Goal: Task Accomplishment & Management: Manage account settings

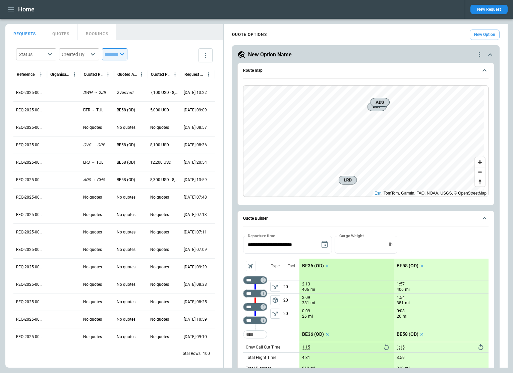
click at [479, 53] on icon "quote-option-actions" at bounding box center [479, 54] width 1 height 5
click at [444, 97] on li "Delete Quote Option" at bounding box center [448, 95] width 59 height 10
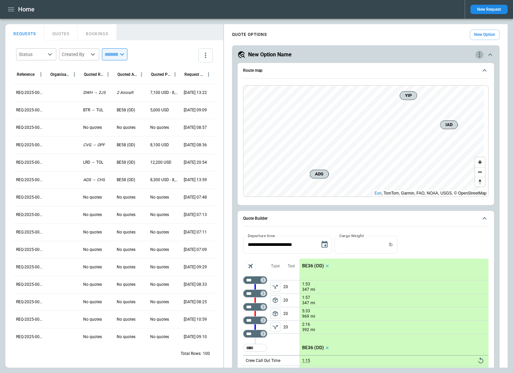
click at [475, 56] on icon "quote-option-actions" at bounding box center [479, 55] width 8 height 8
click at [436, 97] on li "Delete Quote Option" at bounding box center [448, 95] width 59 height 10
click at [476, 52] on icon "quote-option-actions" at bounding box center [479, 55] width 8 height 8
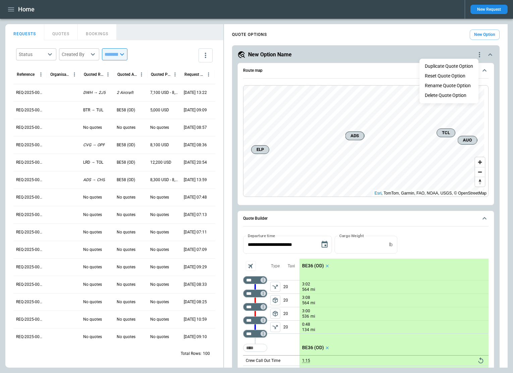
click at [449, 96] on li "Delete Quote Option" at bounding box center [448, 95] width 59 height 10
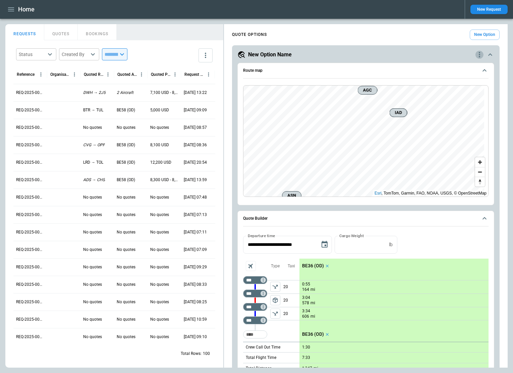
click at [476, 53] on icon "quote-option-actions" at bounding box center [479, 55] width 8 height 8
click at [447, 97] on li "Delete Quote Option" at bounding box center [448, 95] width 59 height 10
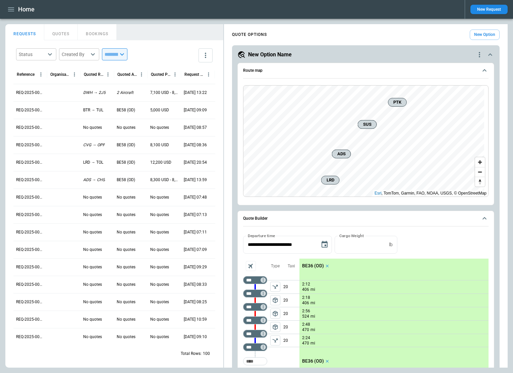
click at [479, 55] on icon "quote-option-actions" at bounding box center [479, 54] width 1 height 5
click at [453, 93] on li "Delete Quote Option" at bounding box center [448, 95] width 59 height 10
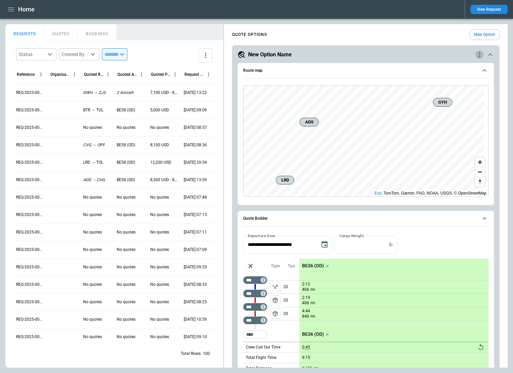
click at [475, 52] on icon "quote-option-actions" at bounding box center [479, 55] width 8 height 8
click at [456, 97] on li "Delete Quote Option" at bounding box center [448, 95] width 59 height 10
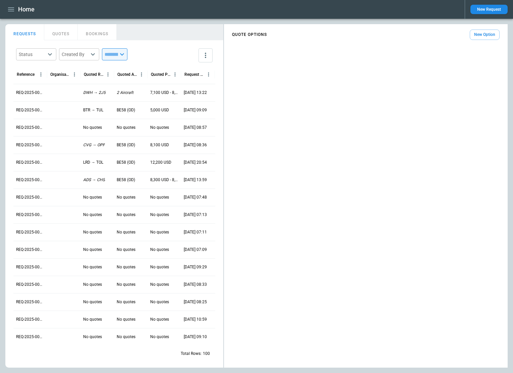
click at [26, 9] on h1 "Home" at bounding box center [26, 9] width 16 height 8
click at [11, 10] on icon "button" at bounding box center [11, 9] width 8 height 8
click at [14, 20] on li "Home" at bounding box center [30, 23] width 50 height 11
click at [214, 8] on div at bounding box center [256, 186] width 513 height 373
click at [483, 35] on button "New Option" at bounding box center [485, 34] width 30 height 10
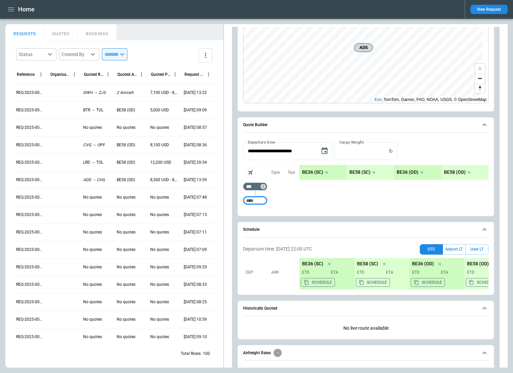
scroll to position [101, 0]
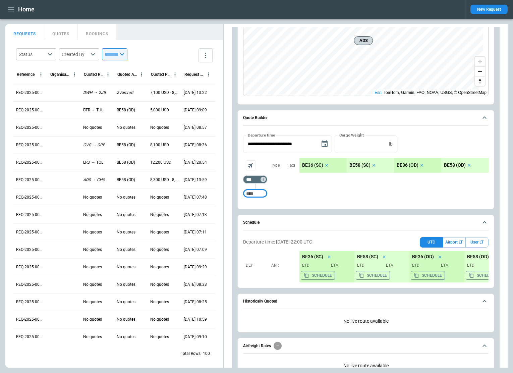
click at [256, 192] on input "Too short" at bounding box center [254, 193] width 21 height 12
type input "***"
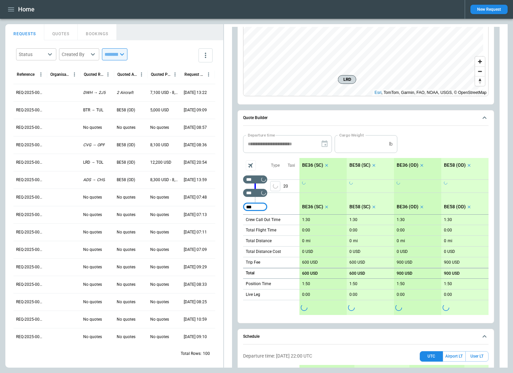
type input "***"
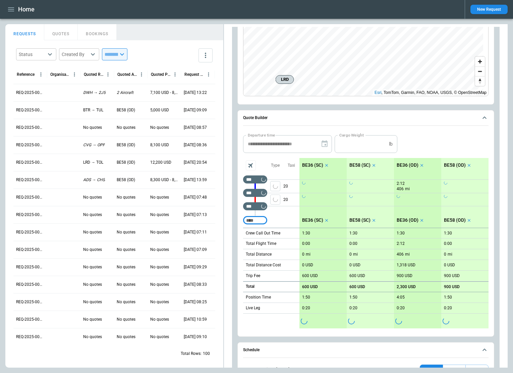
click at [326, 164] on icon "scrollable content" at bounding box center [326, 165] width 5 height 5
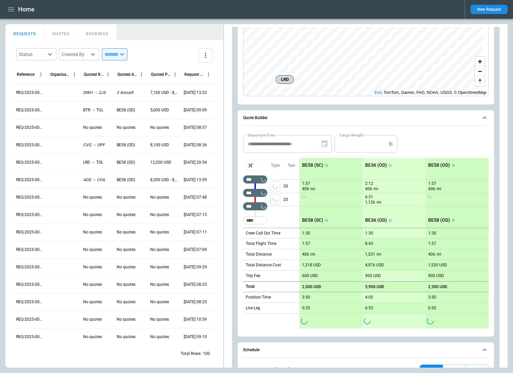
click at [326, 164] on icon "scrollable content" at bounding box center [326, 165] width 5 height 5
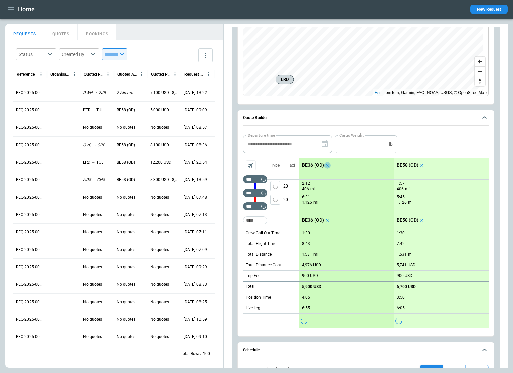
click at [326, 164] on icon "scrollable content" at bounding box center [327, 165] width 5 height 5
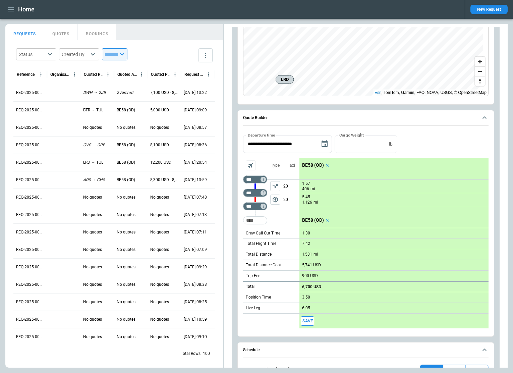
click at [308, 233] on p "1:30" at bounding box center [306, 233] width 8 height 5
type input "***"
click at [255, 199] on div "*** ​" at bounding box center [255, 205] width 24 height 13
click at [255, 205] on input "***" at bounding box center [253, 206] width 19 height 7
type input "***"
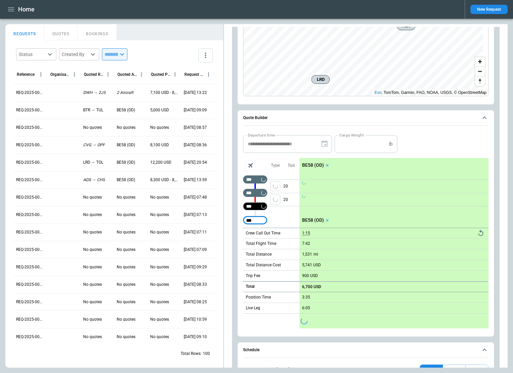
type input "***"
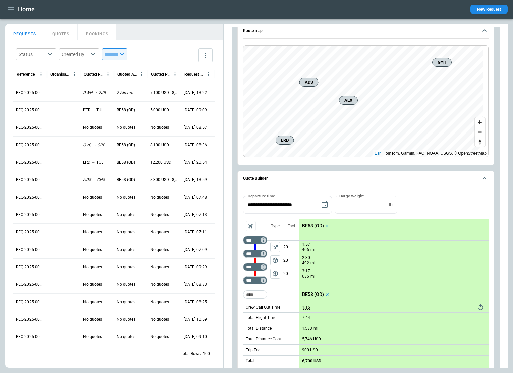
scroll to position [0, 0]
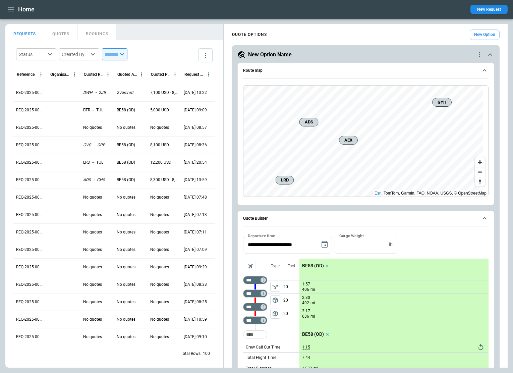
click at [478, 33] on button "New Option" at bounding box center [485, 34] width 30 height 10
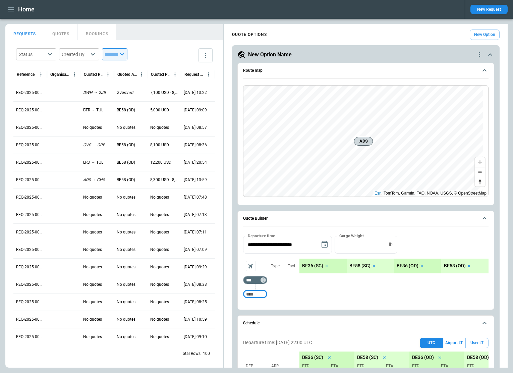
click at [261, 294] on input "Too short" at bounding box center [254, 294] width 21 height 12
type input "***"
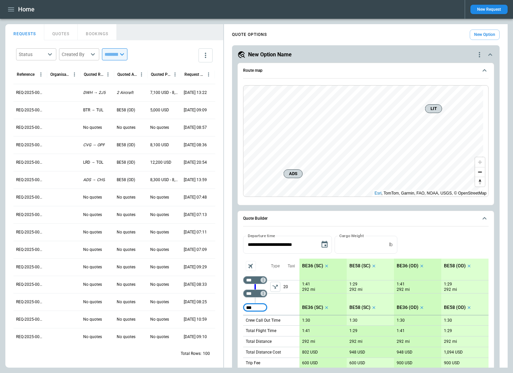
type input "***"
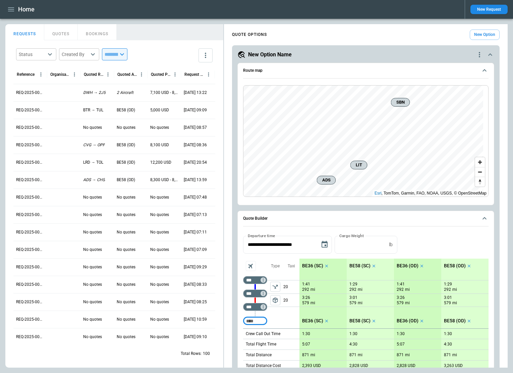
scroll to position [34, 0]
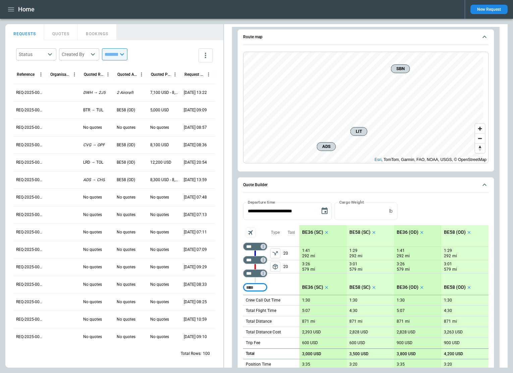
click at [254, 287] on input "Too short" at bounding box center [254, 287] width 21 height 12
type input "***"
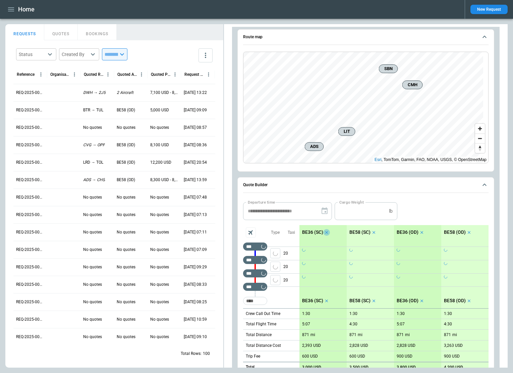
click at [327, 231] on icon "scrollable content" at bounding box center [326, 232] width 5 height 5
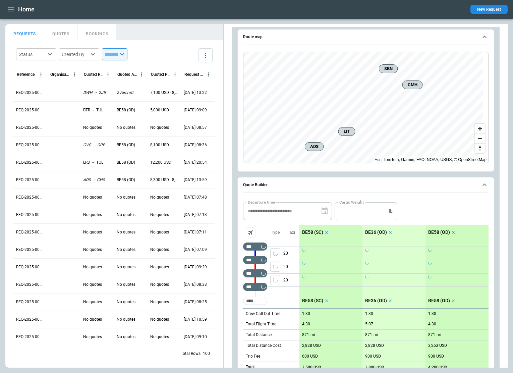
click at [327, 231] on icon "scrollable content" at bounding box center [326, 232] width 5 height 5
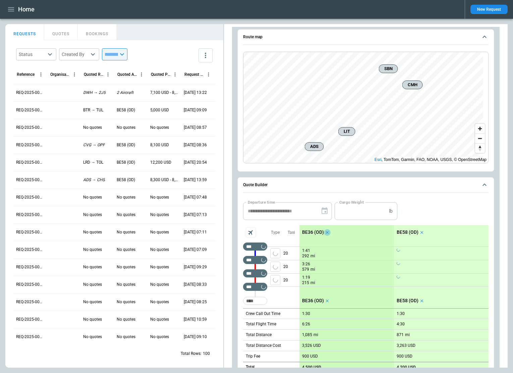
click at [327, 231] on icon "scrollable content" at bounding box center [327, 232] width 5 height 5
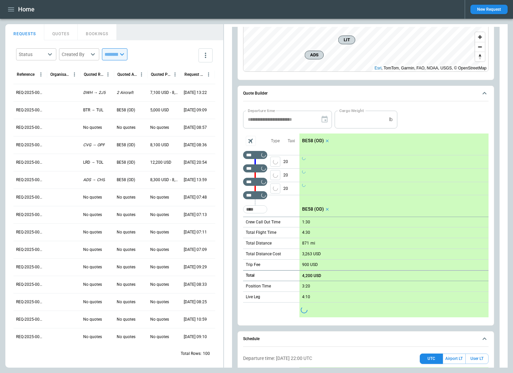
scroll to position [134, 0]
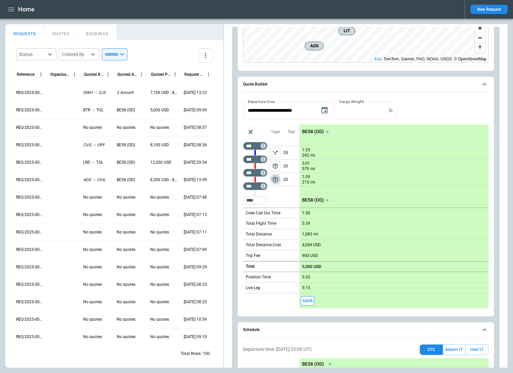
click at [273, 177] on span "package_2" at bounding box center [275, 179] width 7 height 7
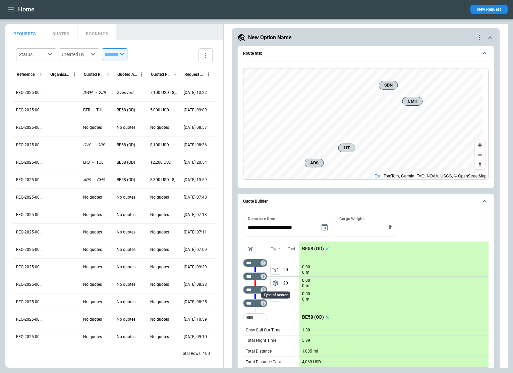
scroll to position [34, 0]
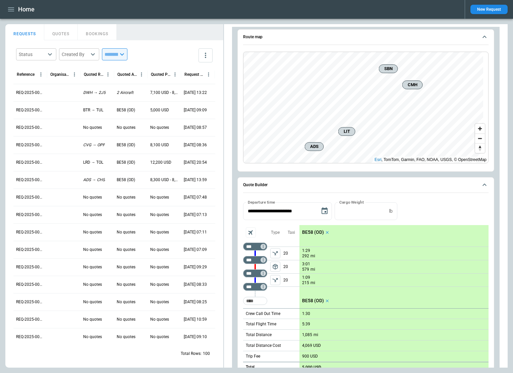
click at [249, 230] on icon "Aircraft selection" at bounding box center [250, 232] width 9 height 9
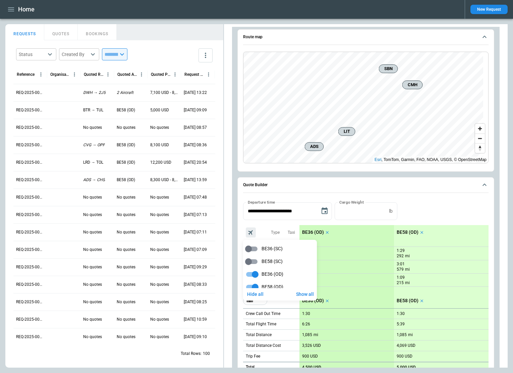
click at [497, 251] on div at bounding box center [256, 186] width 513 height 373
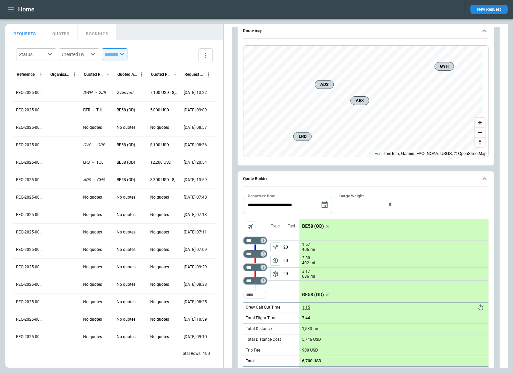
scroll to position [739, 0]
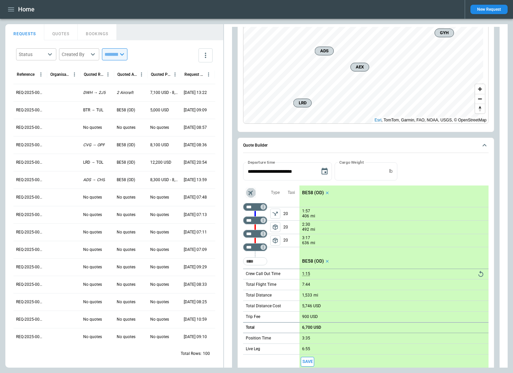
click at [249, 193] on icon "Aircraft selection" at bounding box center [250, 192] width 9 height 9
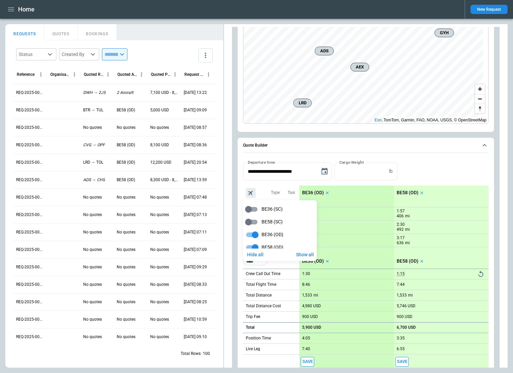
click at [486, 178] on div at bounding box center [256, 186] width 513 height 373
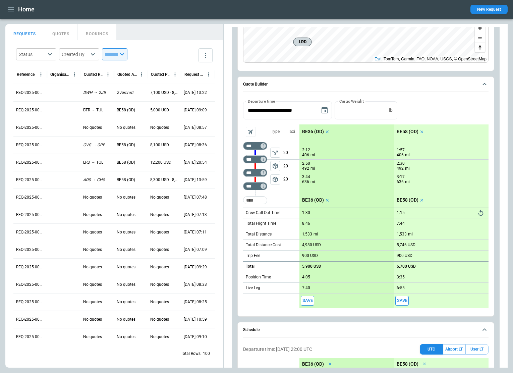
scroll to position [773, 0]
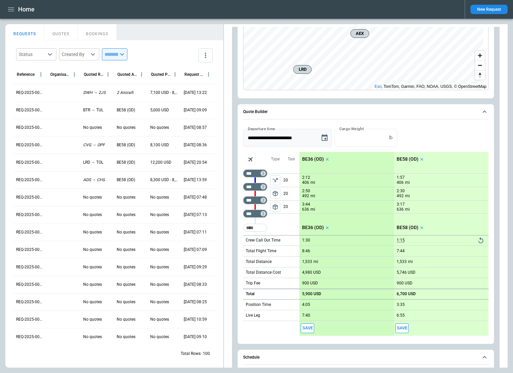
click at [322, 136] on icon "Choose date, selected date is Sep 30, 2025" at bounding box center [324, 137] width 6 height 7
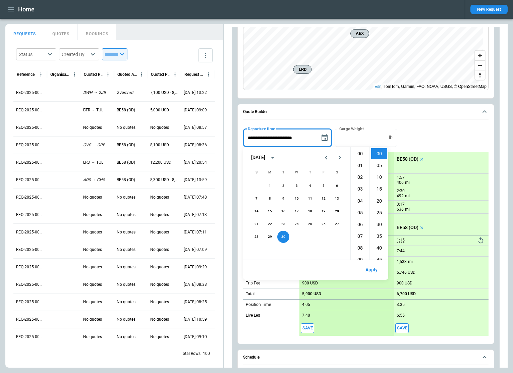
scroll to position [200, 0]
click at [339, 156] on icon "Next month" at bounding box center [339, 158] width 8 height 8
click at [295, 185] on button "1" at bounding box center [297, 186] width 12 height 12
click at [359, 162] on li "12" at bounding box center [360, 162] width 16 height 11
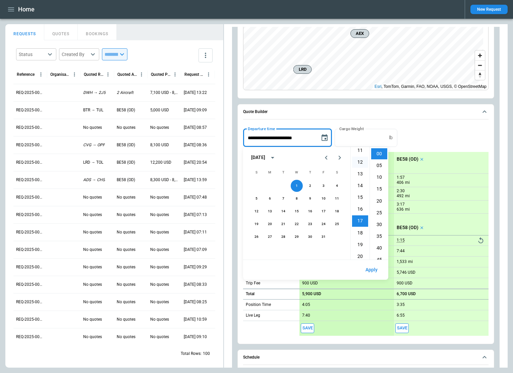
type input "**********"
click at [373, 267] on button "Apply" at bounding box center [371, 269] width 23 height 14
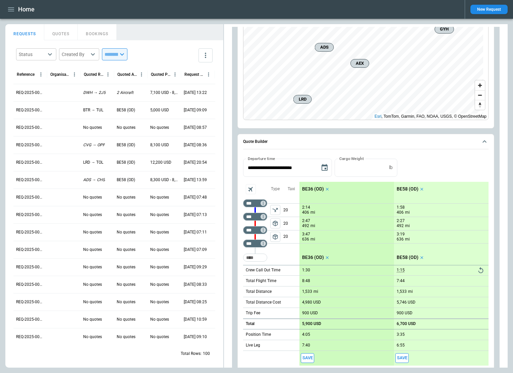
scroll to position [739, 0]
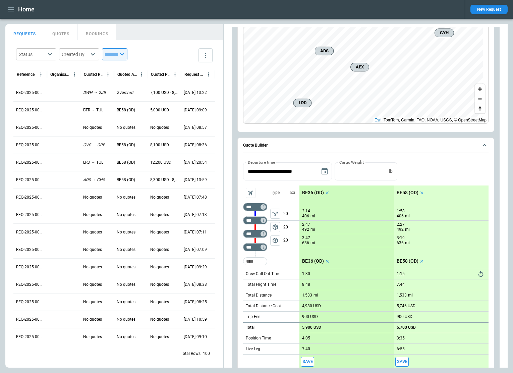
click at [420, 193] on icon "scrollable content" at bounding box center [421, 192] width 3 height 3
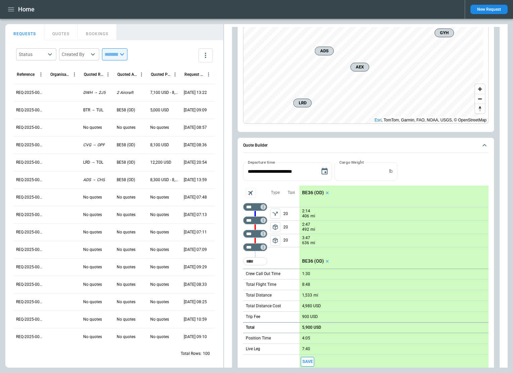
scroll to position [773, 0]
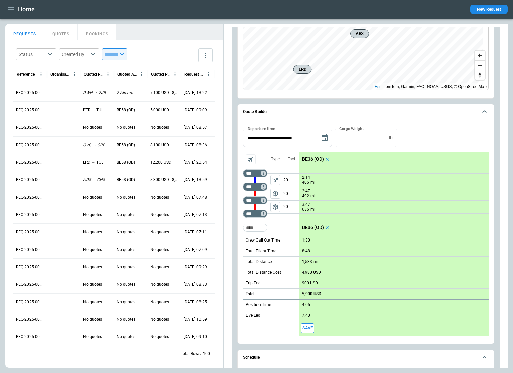
drag, startPoint x: 509, startPoint y: 259, endPoint x: 504, endPoint y: 258, distance: 4.7
click at [509, 259] on main "FindBorderBarSize REQUESTS QUOTES BOOKINGS Status ​ Created By ​ ​ Reference Or…" at bounding box center [256, 196] width 513 height 354
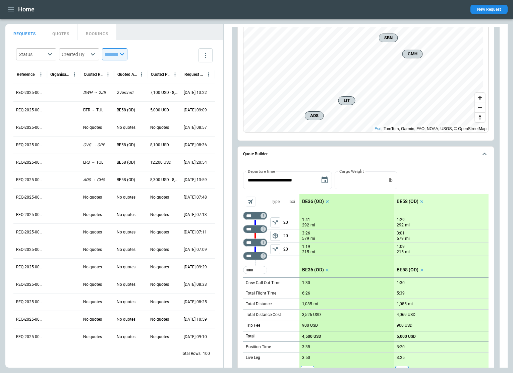
scroll to position [67, 0]
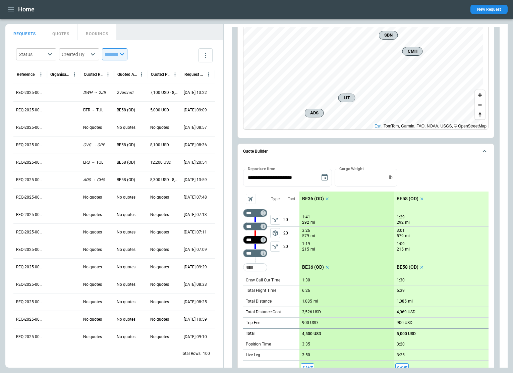
click at [255, 241] on input "***" at bounding box center [253, 239] width 19 height 7
type input "***"
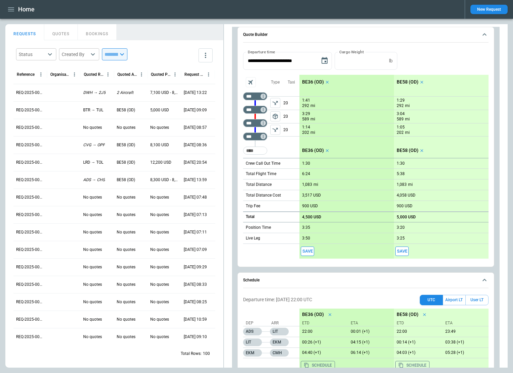
scroll to position [201, 0]
